Goal: Navigation & Orientation: Find specific page/section

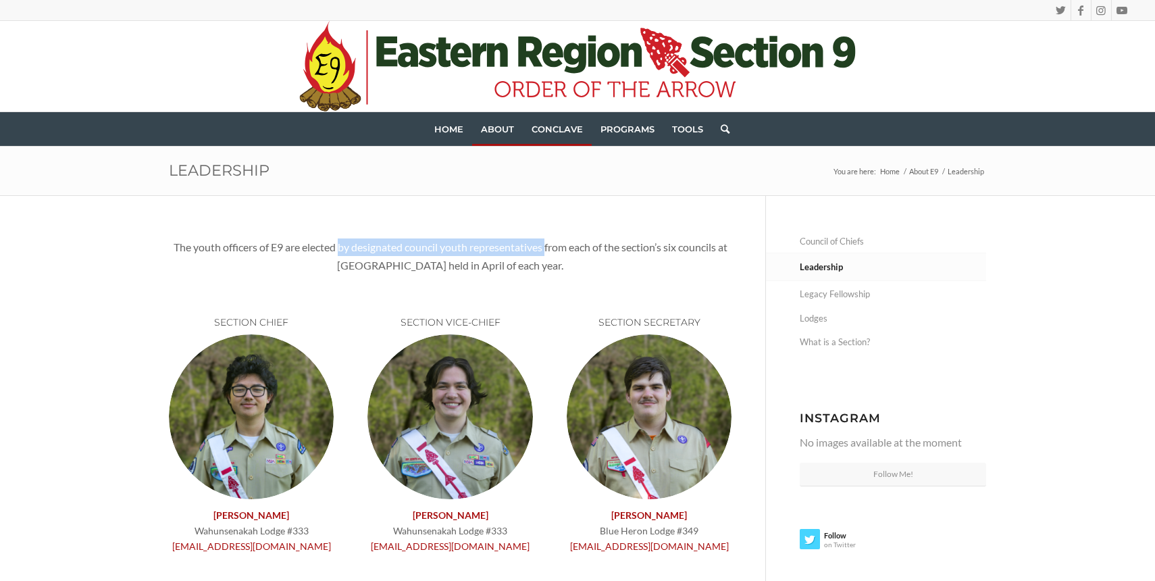
click at [562, 133] on span "Conclave" at bounding box center [557, 129] width 51 height 11
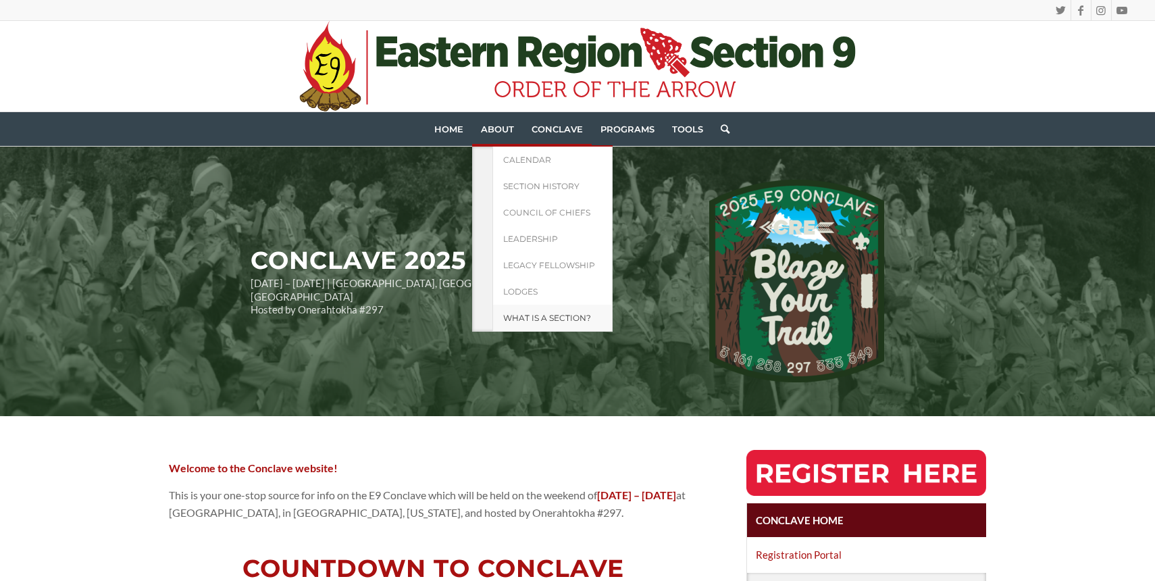
click at [527, 318] on span "What is a Section?" at bounding box center [547, 318] width 88 height 10
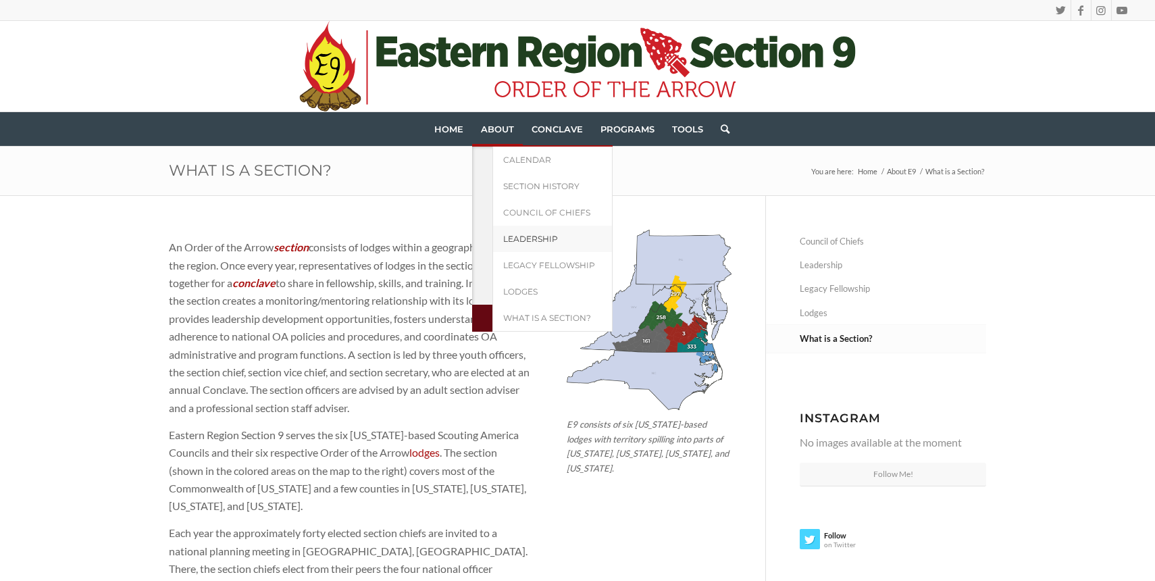
click at [509, 238] on span "Leadership" at bounding box center [530, 239] width 55 height 10
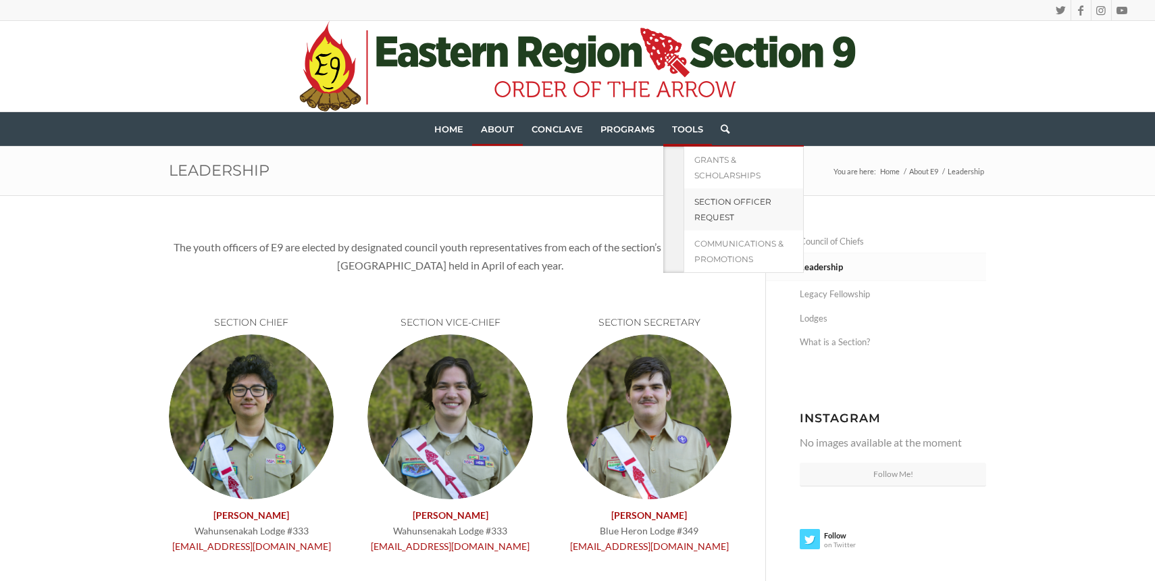
click at [709, 193] on link "Section Officer Request" at bounding box center [744, 210] width 120 height 42
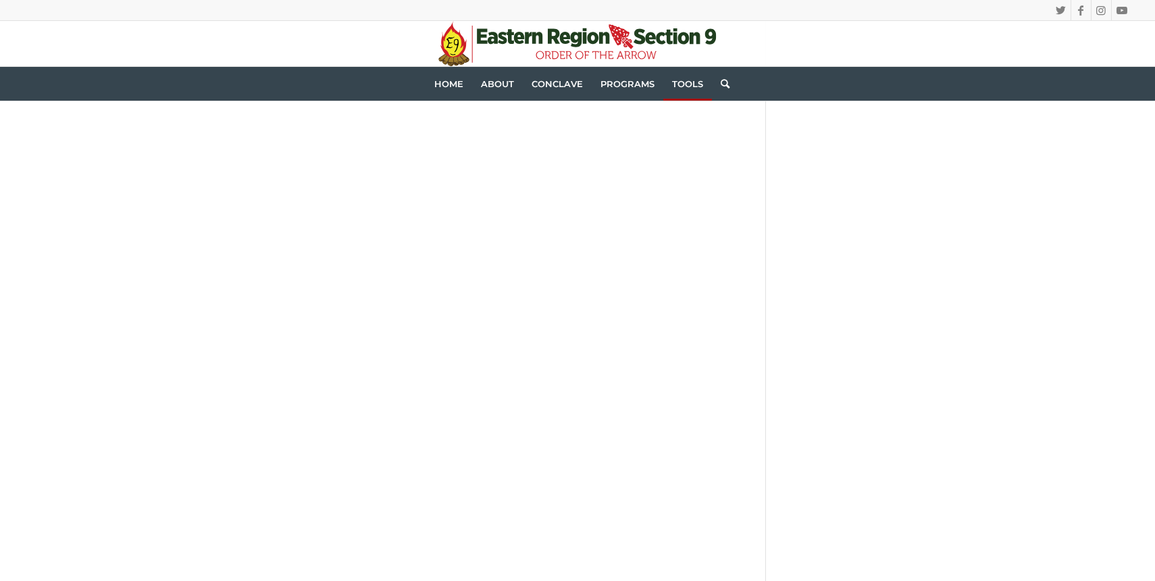
scroll to position [1803, 0]
